Goal: Information Seeking & Learning: Find specific fact

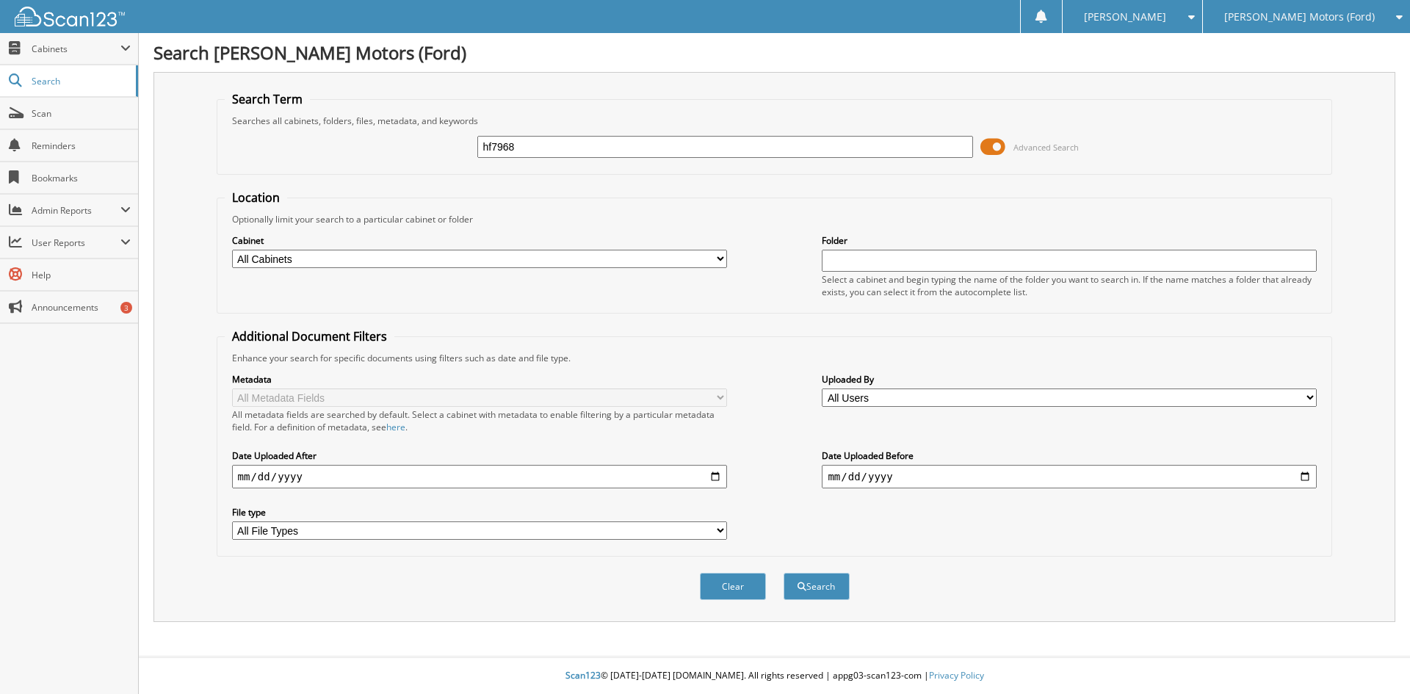
type input "hf7968"
click at [783, 573] on button "Search" at bounding box center [816, 586] width 66 height 27
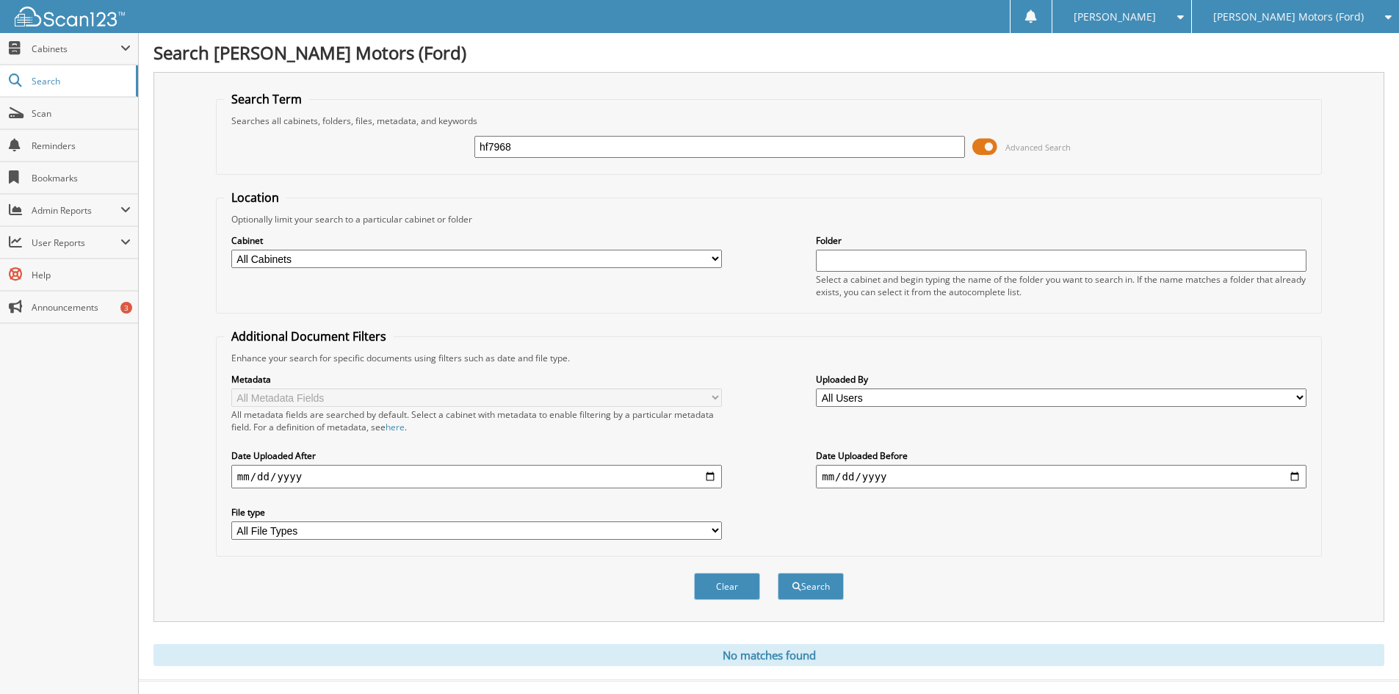
click at [778, 573] on button "Search" at bounding box center [811, 586] width 66 height 27
click at [814, 591] on button "Search" at bounding box center [811, 586] width 66 height 27
click at [823, 592] on button "Search" at bounding box center [811, 586] width 66 height 27
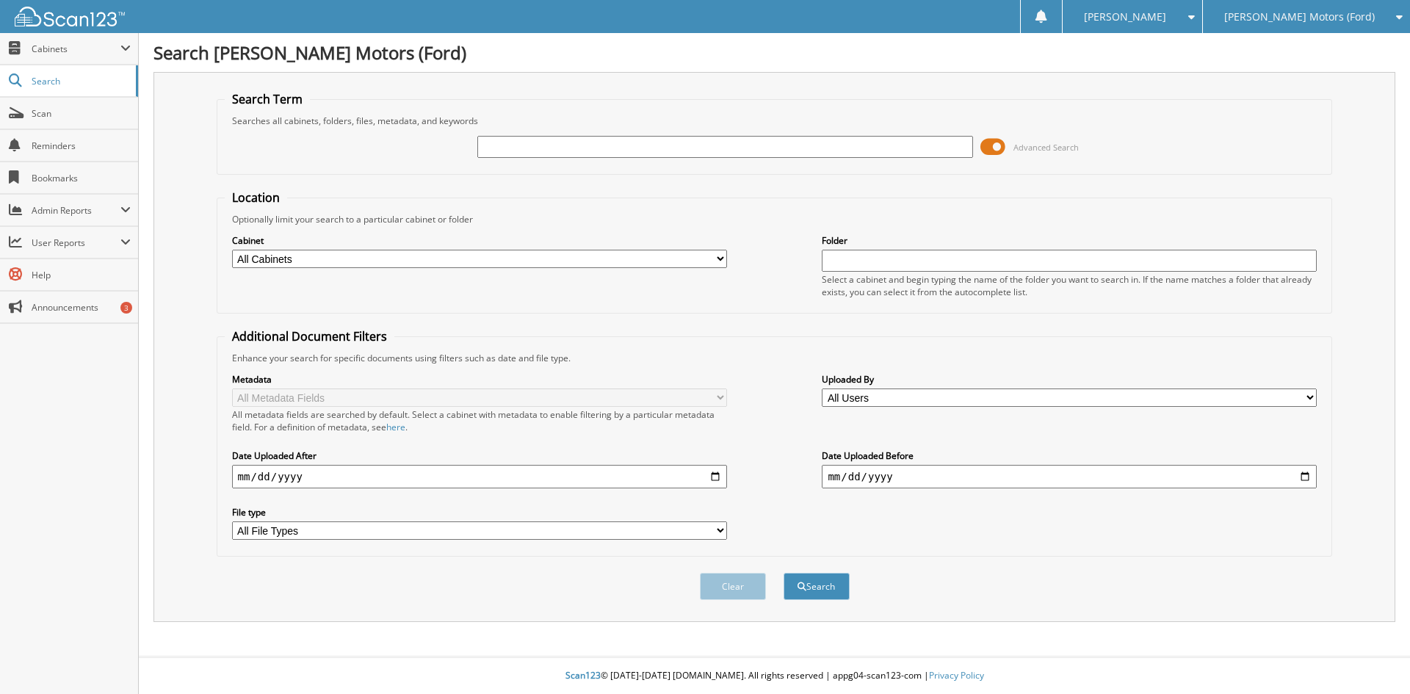
click at [510, 147] on input "text" at bounding box center [724, 147] width 495 height 22
type input "35440"
click at [783, 573] on button "Search" at bounding box center [816, 586] width 66 height 27
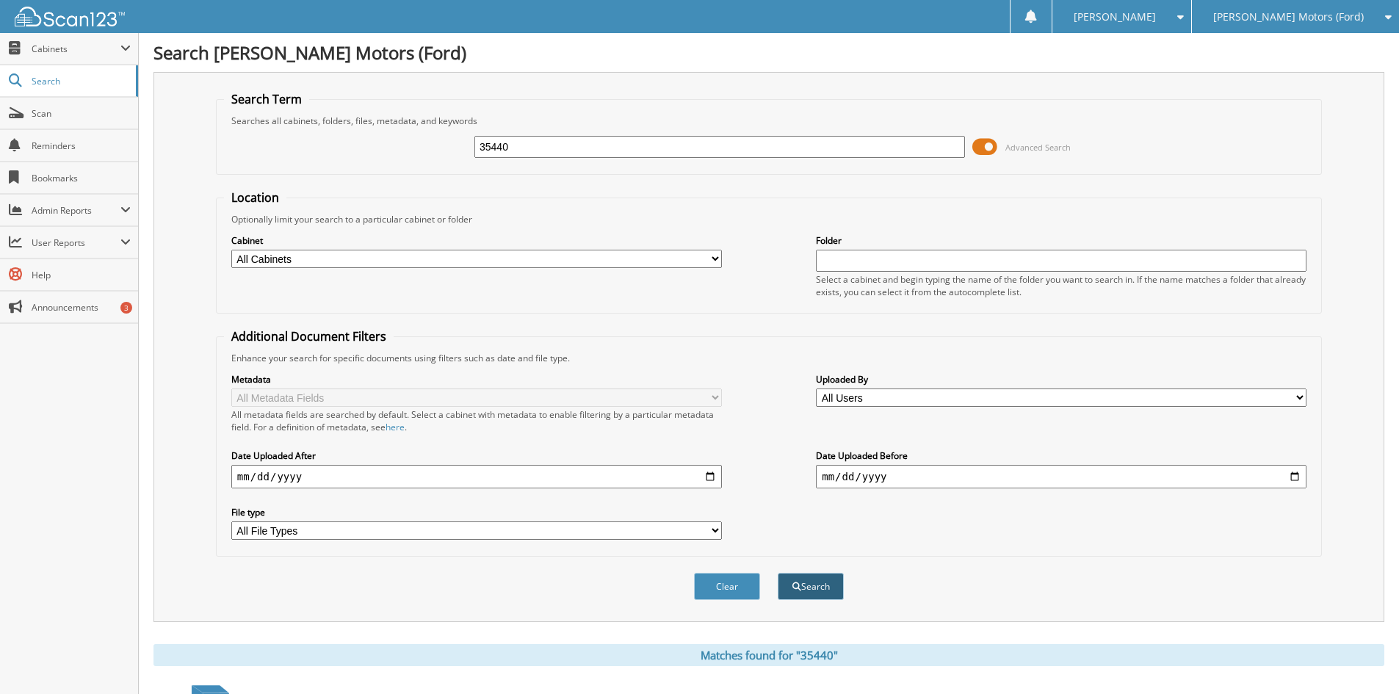
click at [811, 590] on button "Search" at bounding box center [811, 586] width 66 height 27
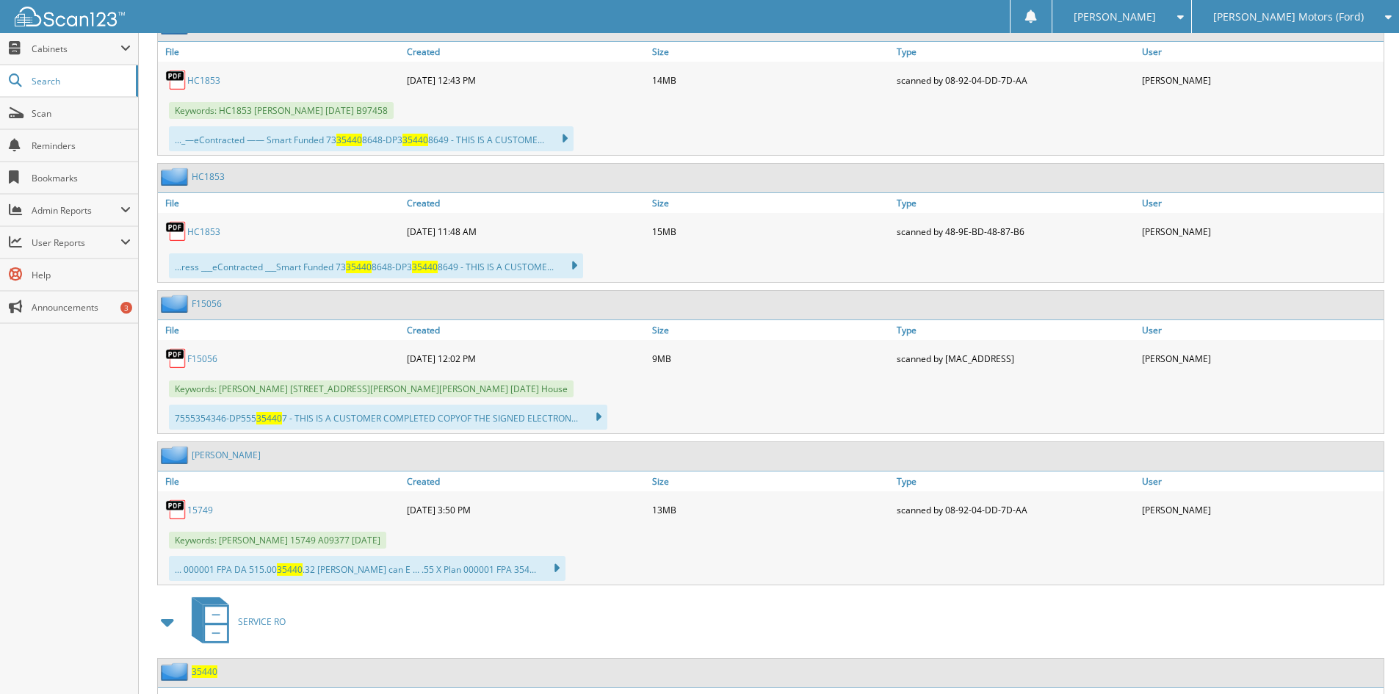
scroll to position [808, 0]
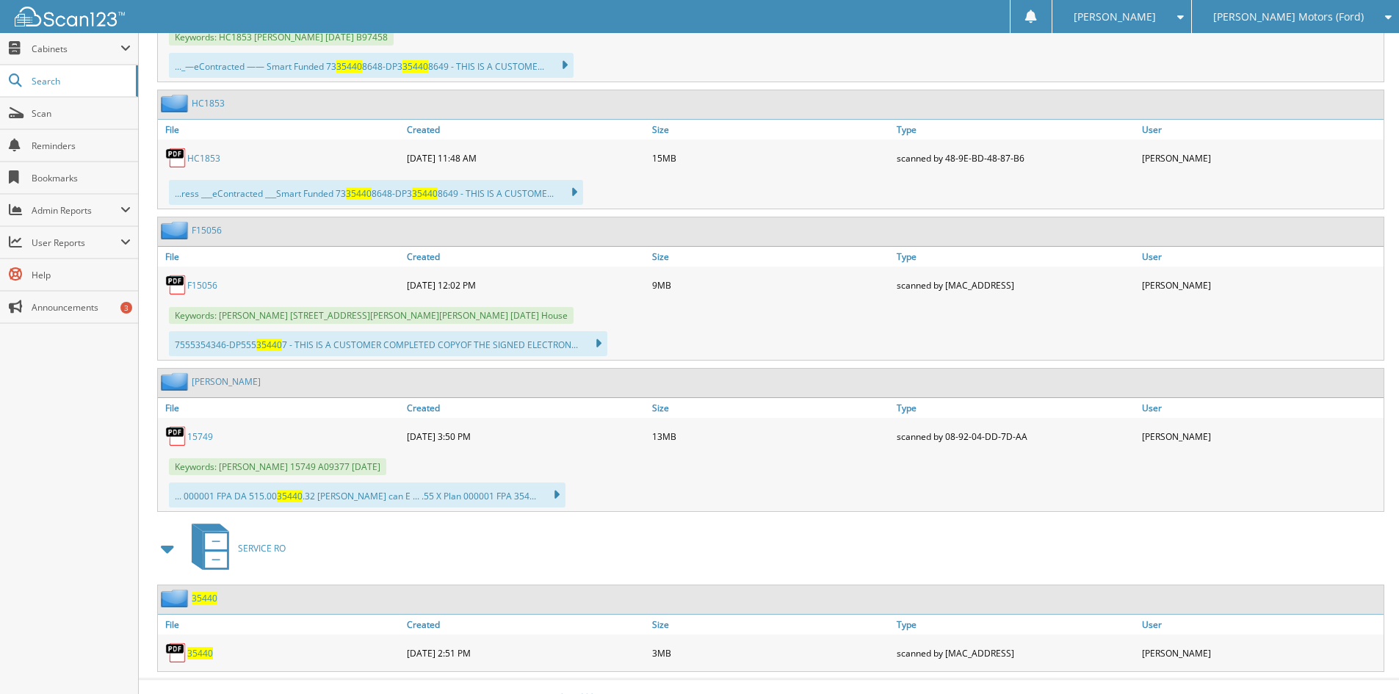
click at [200, 657] on span "35440" at bounding box center [200, 653] width 26 height 12
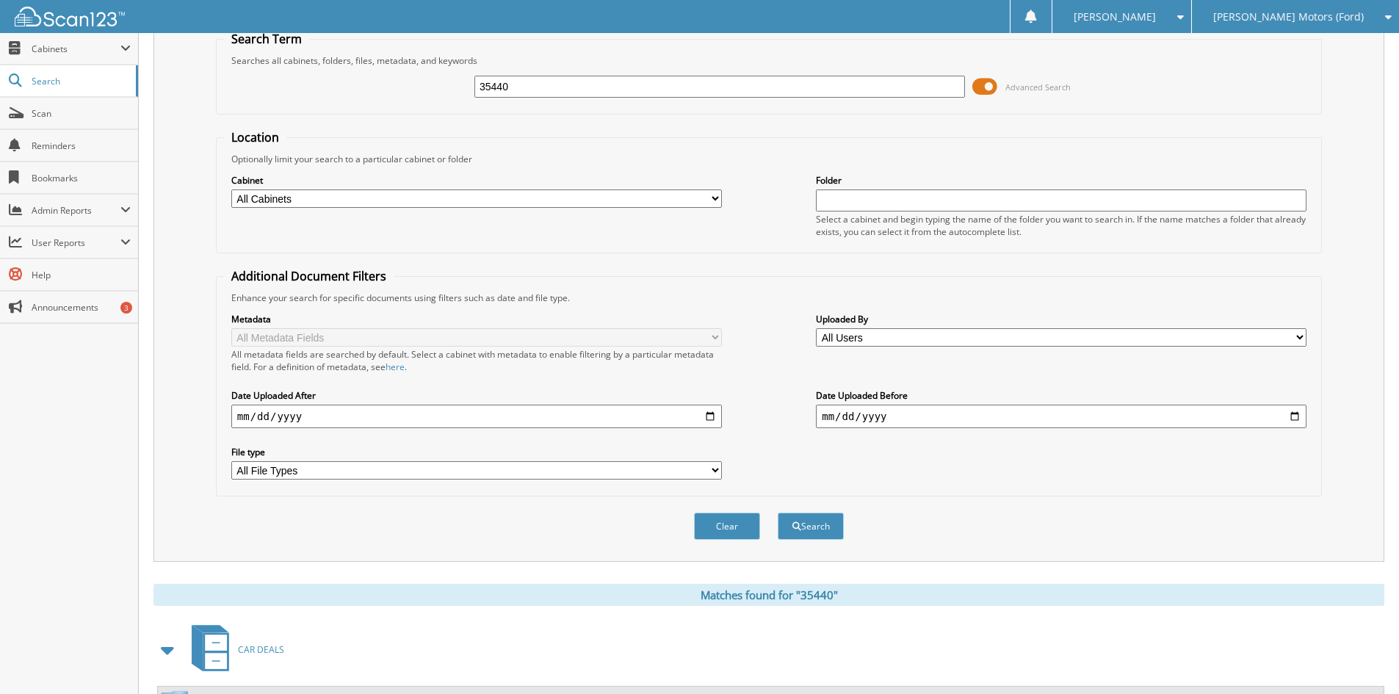
scroll to position [0, 0]
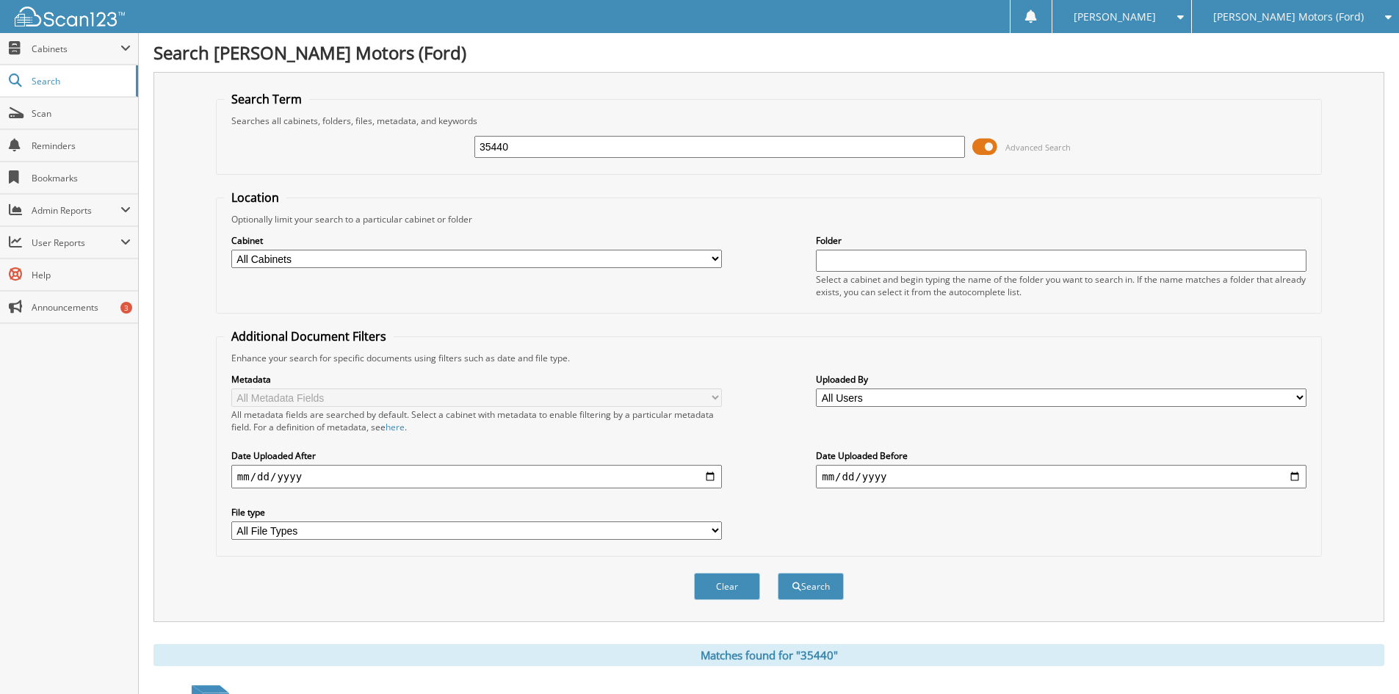
drag, startPoint x: 556, startPoint y: 148, endPoint x: 445, endPoint y: 150, distance: 110.9
click at [445, 151] on div "35440 Advanced Search" at bounding box center [769, 147] width 1090 height 40
type input "29652"
click at [778, 573] on button "Search" at bounding box center [811, 586] width 66 height 27
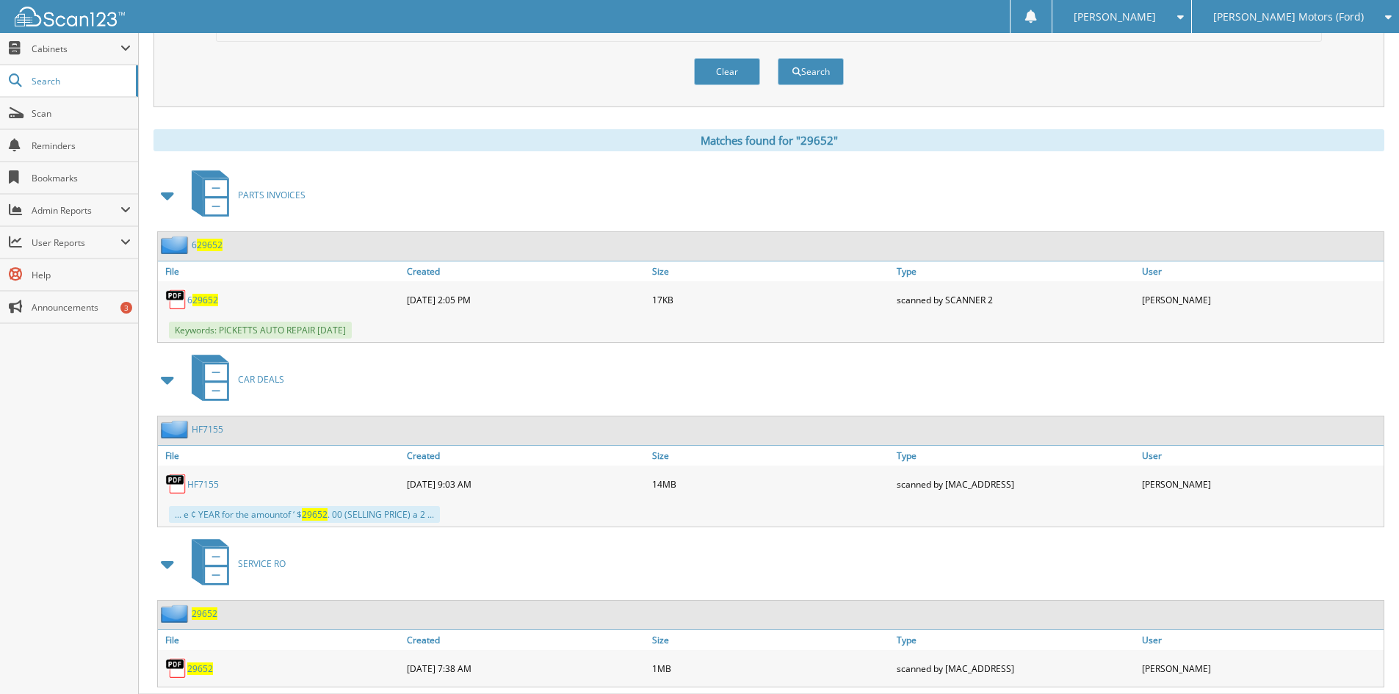
scroll to position [553, 0]
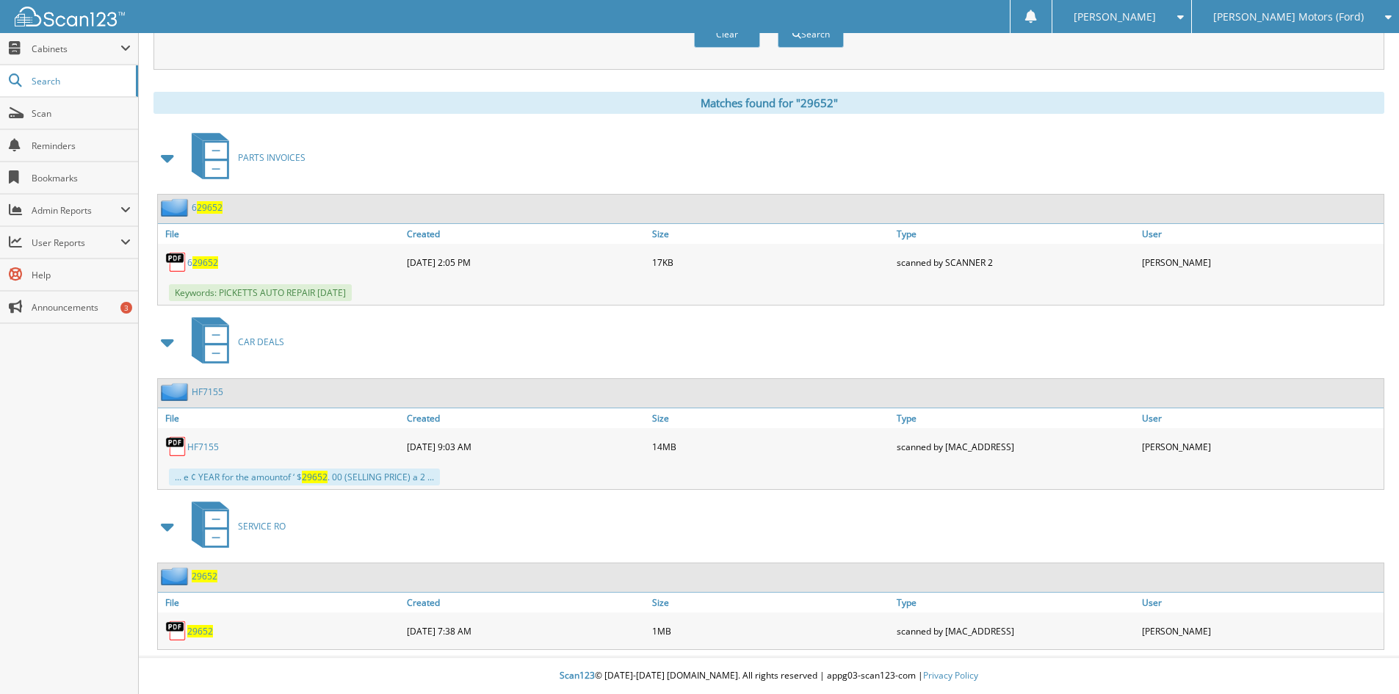
click at [205, 630] on span "29652" at bounding box center [200, 631] width 26 height 12
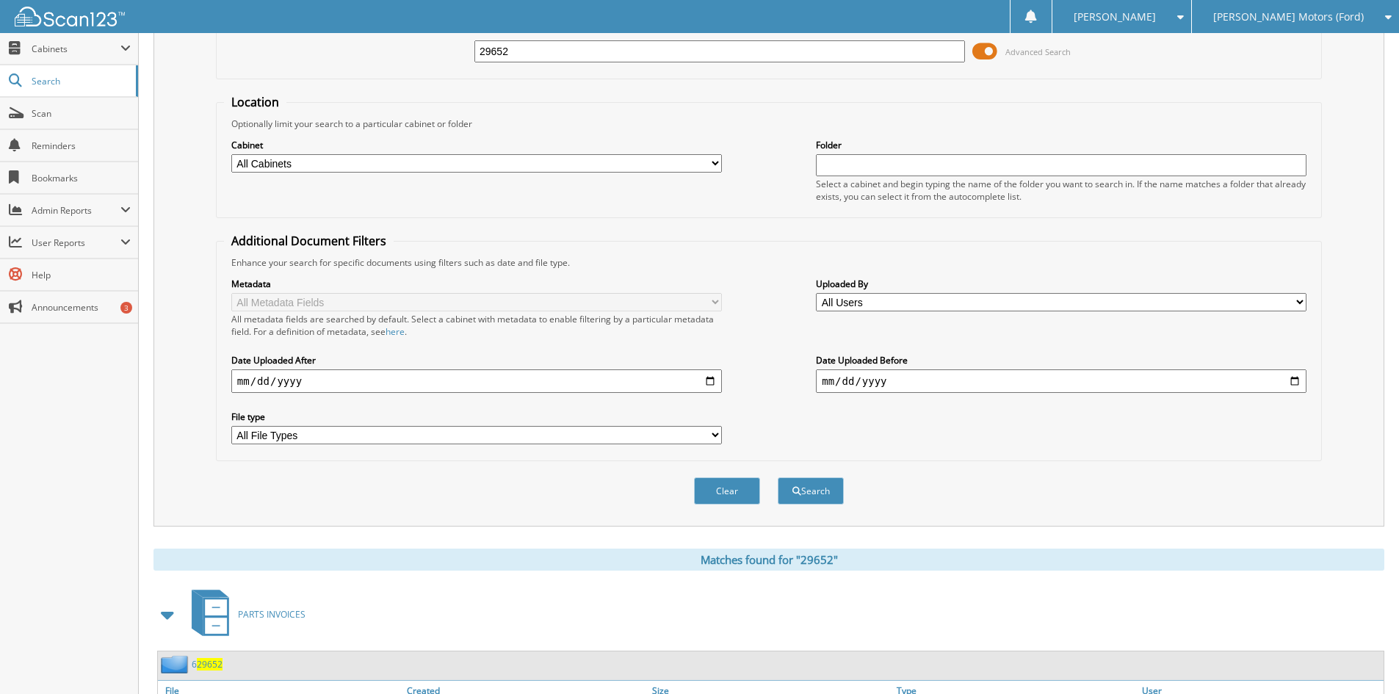
scroll to position [0, 0]
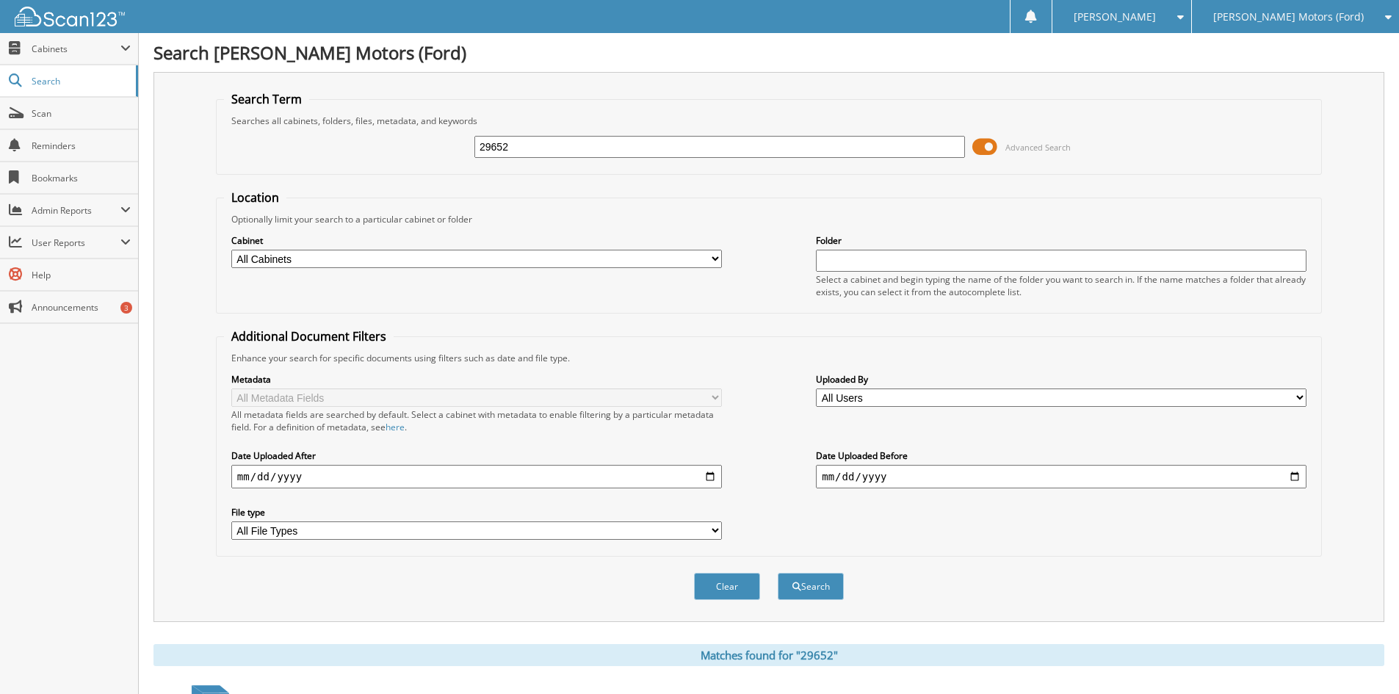
drag, startPoint x: 537, startPoint y: 148, endPoint x: 418, endPoint y: 150, distance: 118.9
click at [418, 150] on div "29652 Advanced Search" at bounding box center [769, 147] width 1090 height 40
type input "35440"
click at [778, 573] on button "Search" at bounding box center [811, 586] width 66 height 27
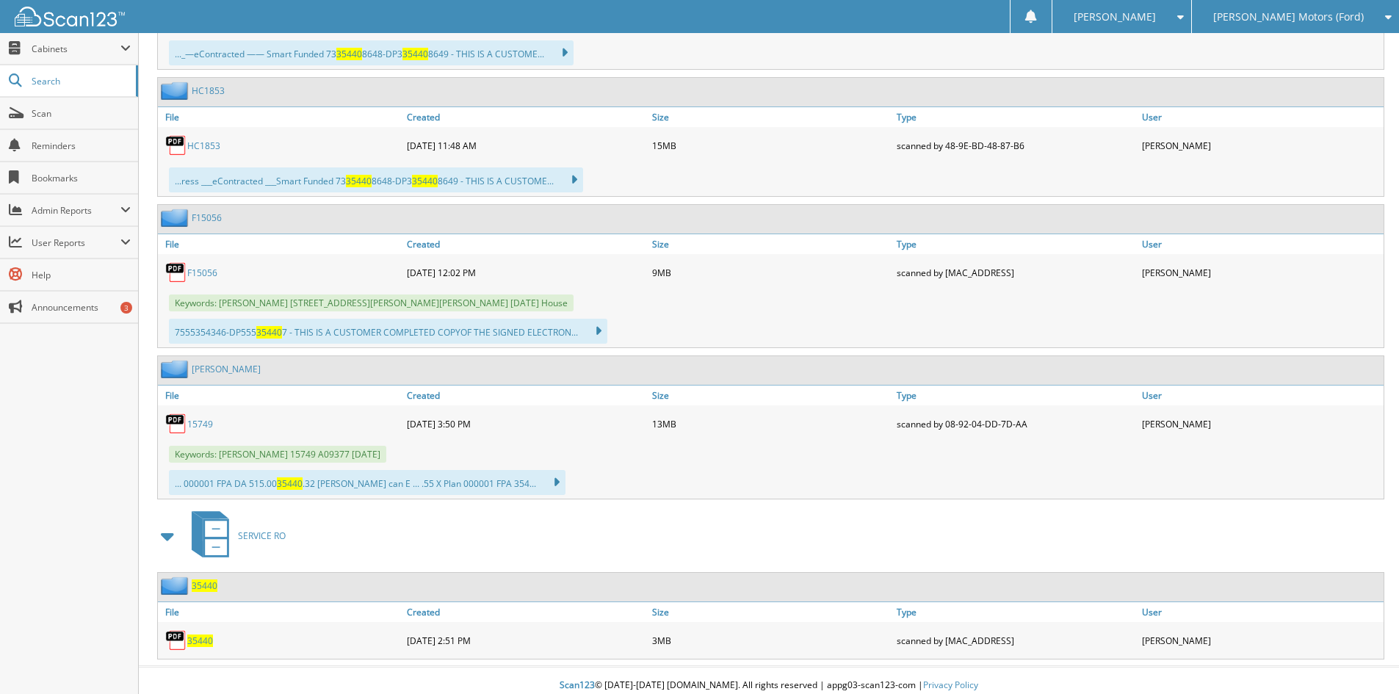
scroll to position [830, 0]
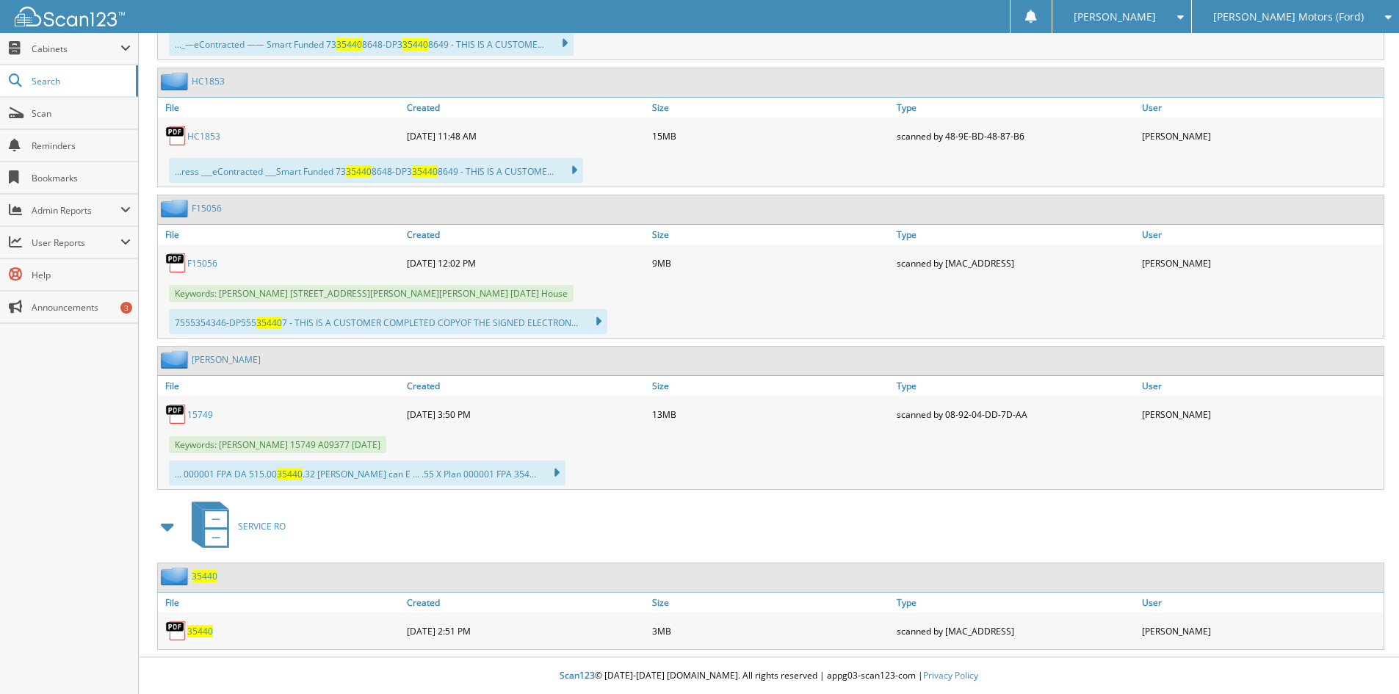
click at [200, 628] on span "35440" at bounding box center [200, 631] width 26 height 12
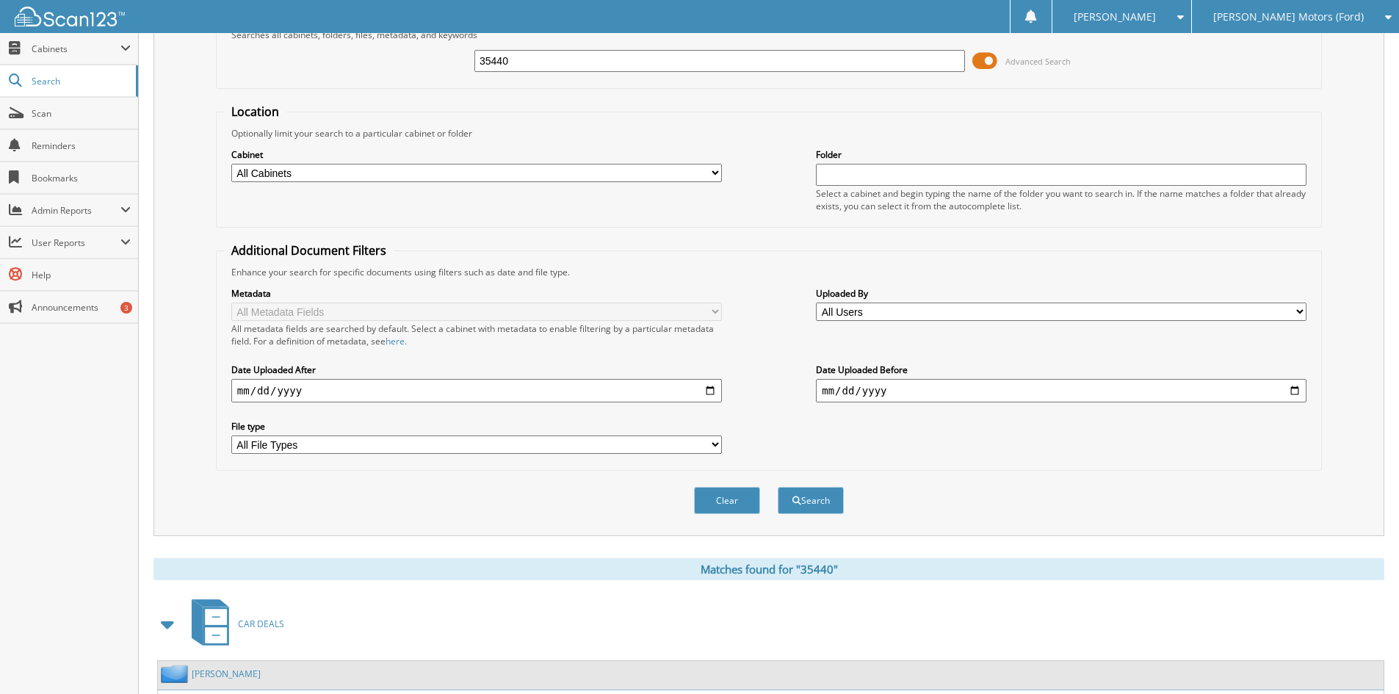
scroll to position [0, 0]
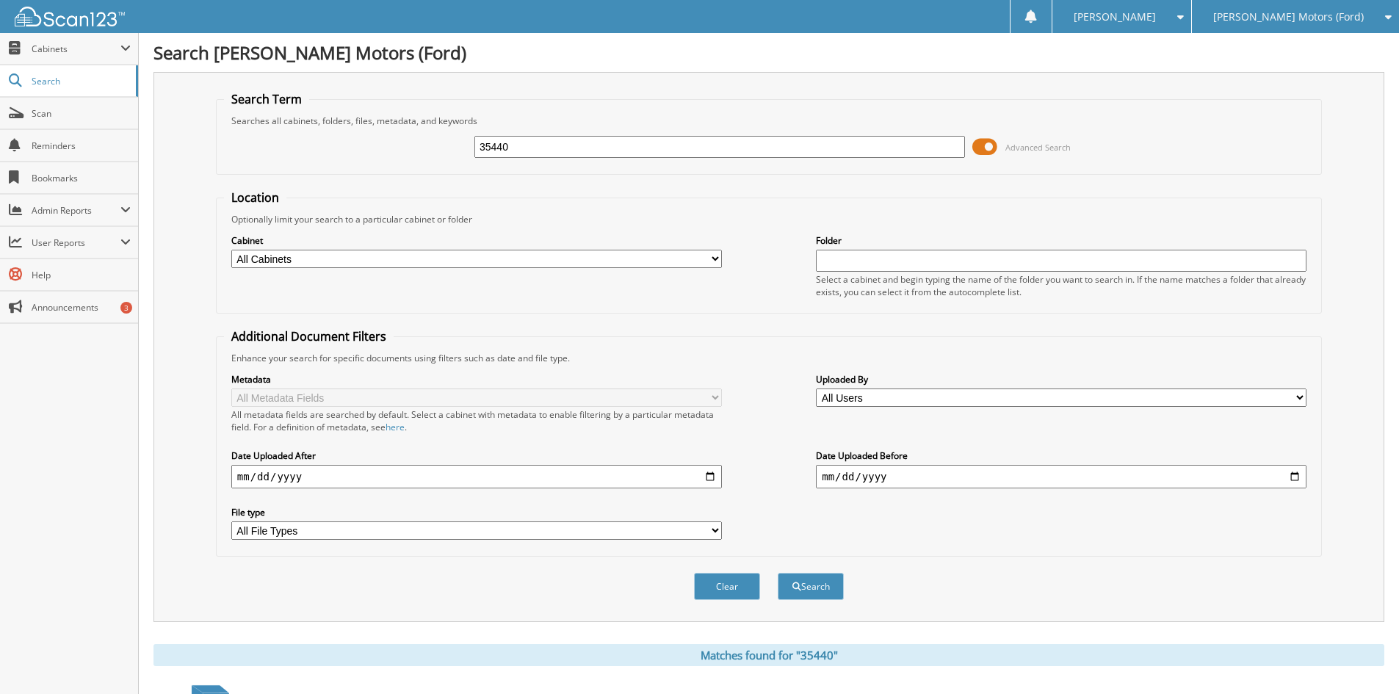
drag, startPoint x: 539, startPoint y: 149, endPoint x: 414, endPoint y: 147, distance: 124.8
click at [414, 147] on div "35440 Advanced Search" at bounding box center [769, 147] width 1090 height 40
type input "29339"
click at [778, 573] on button "Search" at bounding box center [811, 586] width 66 height 27
click at [830, 591] on button "Search" at bounding box center [811, 586] width 66 height 27
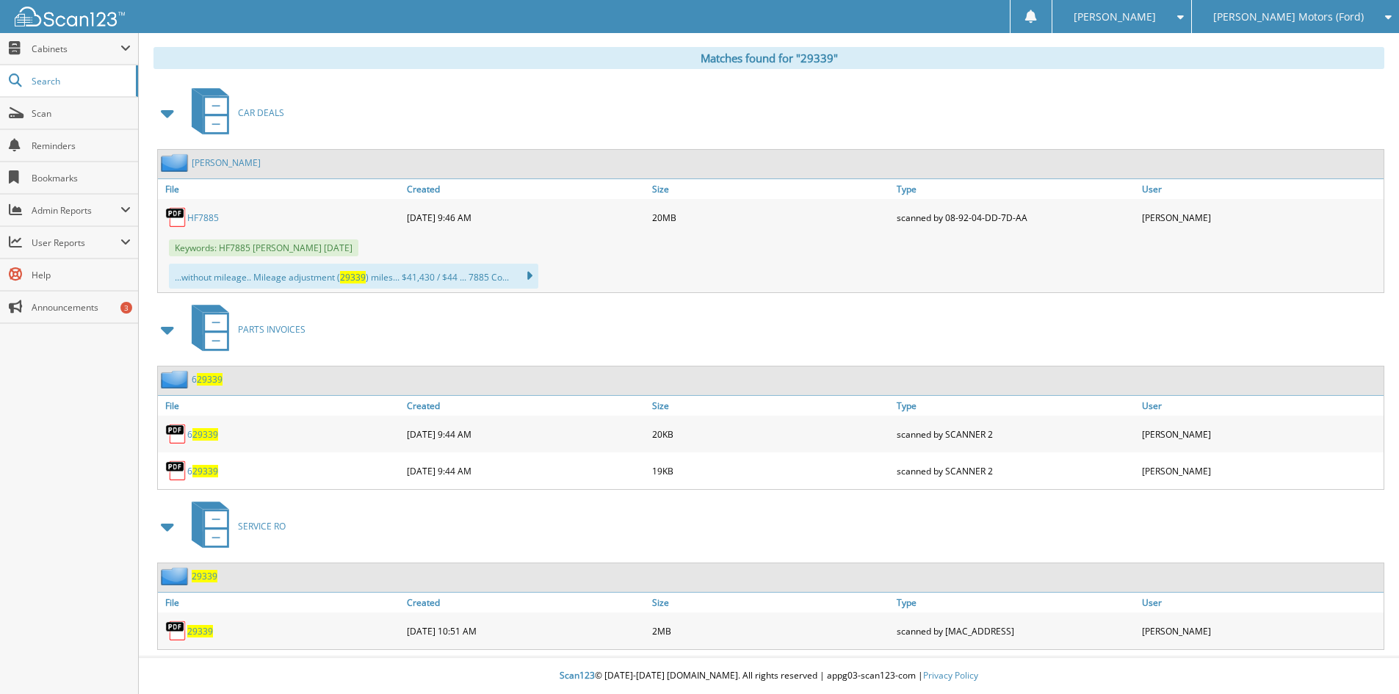
scroll to position [598, 0]
click at [199, 633] on span "29339" at bounding box center [200, 631] width 26 height 12
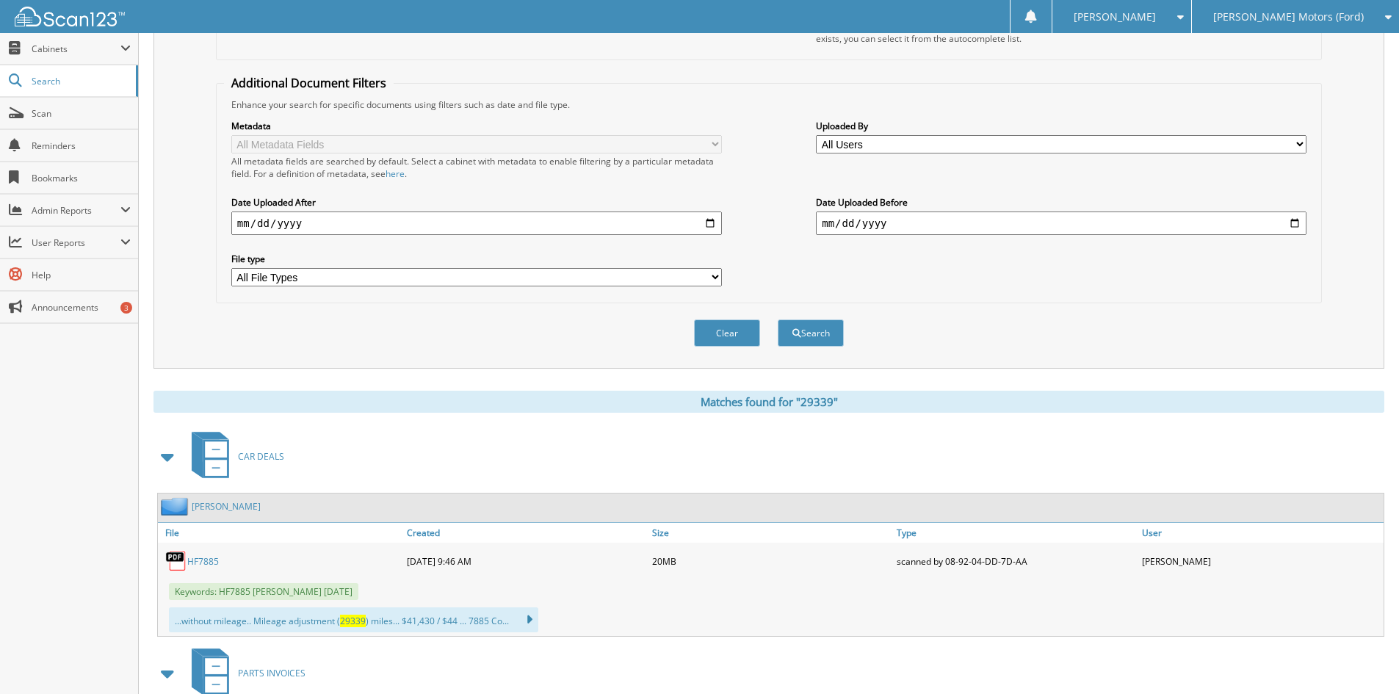
scroll to position [10, 0]
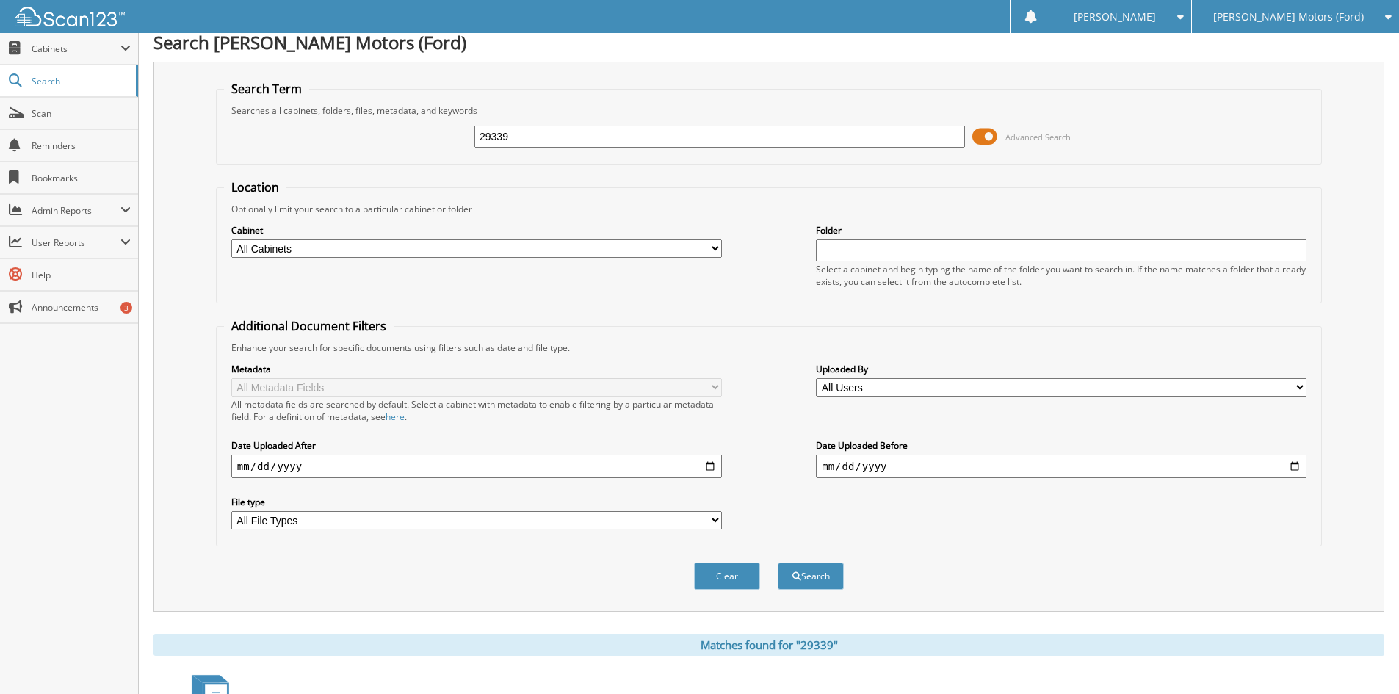
drag, startPoint x: 514, startPoint y: 133, endPoint x: 367, endPoint y: 111, distance: 148.5
click at [369, 118] on div "29339 Advanced Search" at bounding box center [769, 137] width 1090 height 40
type input "27752"
click at [778, 562] on button "Search" at bounding box center [811, 575] width 66 height 27
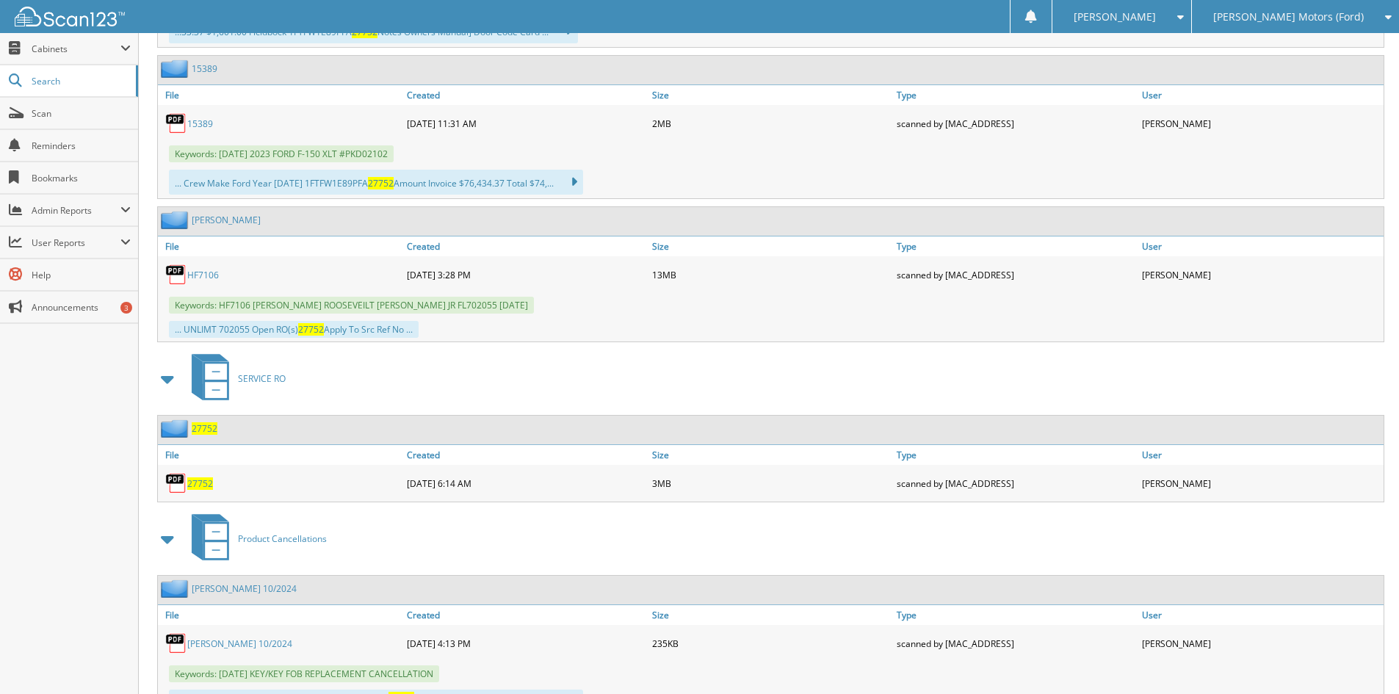
scroll to position [1175, 0]
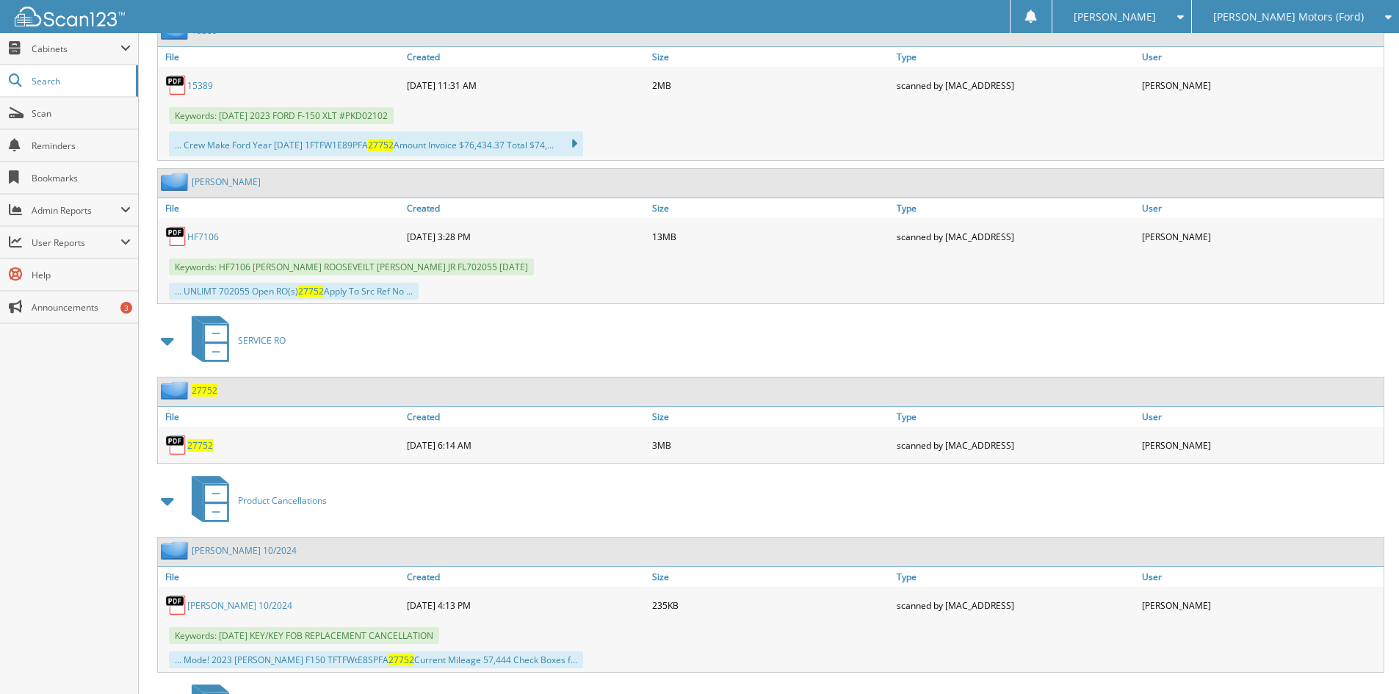
click at [195, 451] on span "27752" at bounding box center [200, 445] width 26 height 12
